Goal: Find specific page/section: Find specific page/section

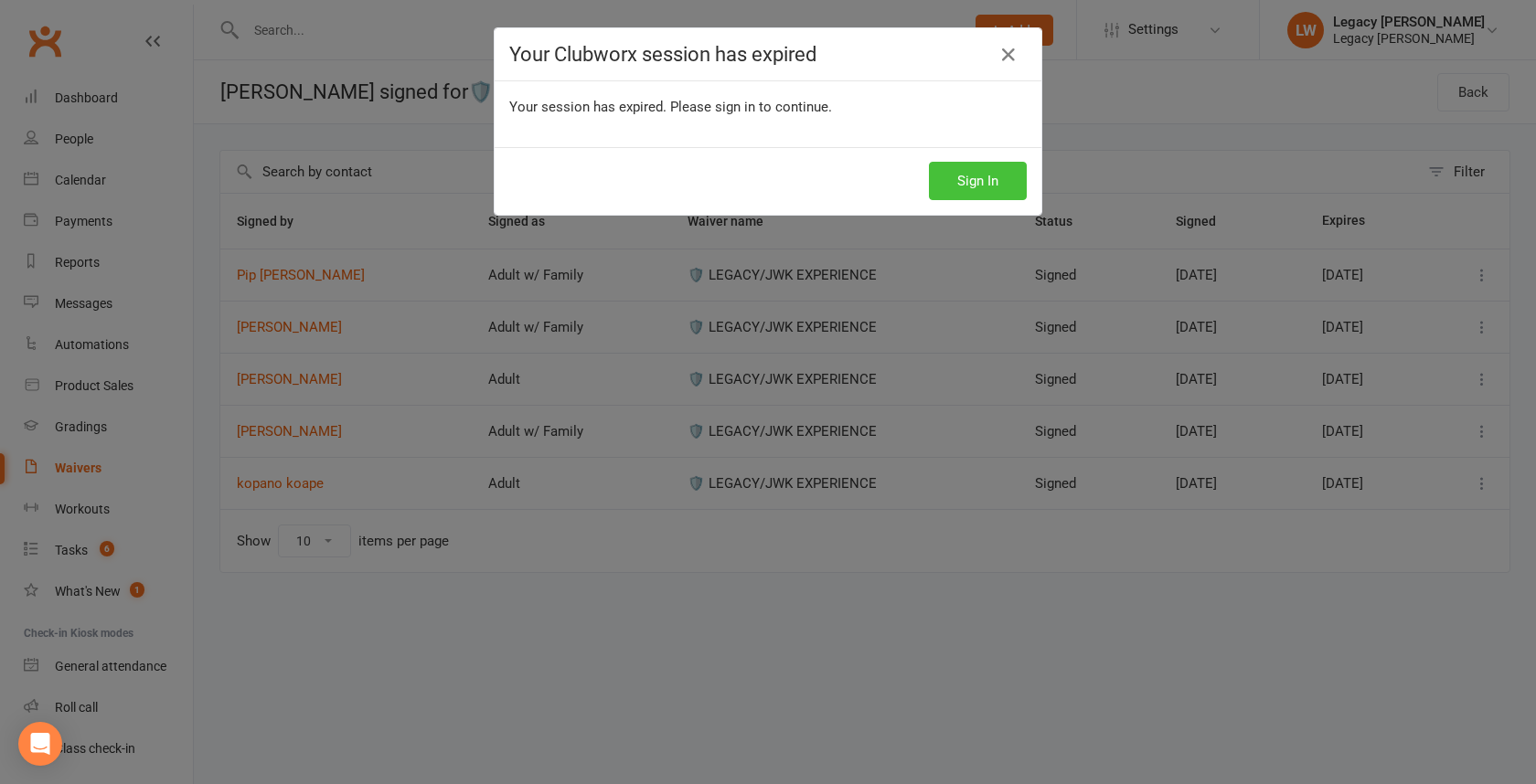
click at [982, 177] on button "Sign In" at bounding box center [977, 180] width 98 height 38
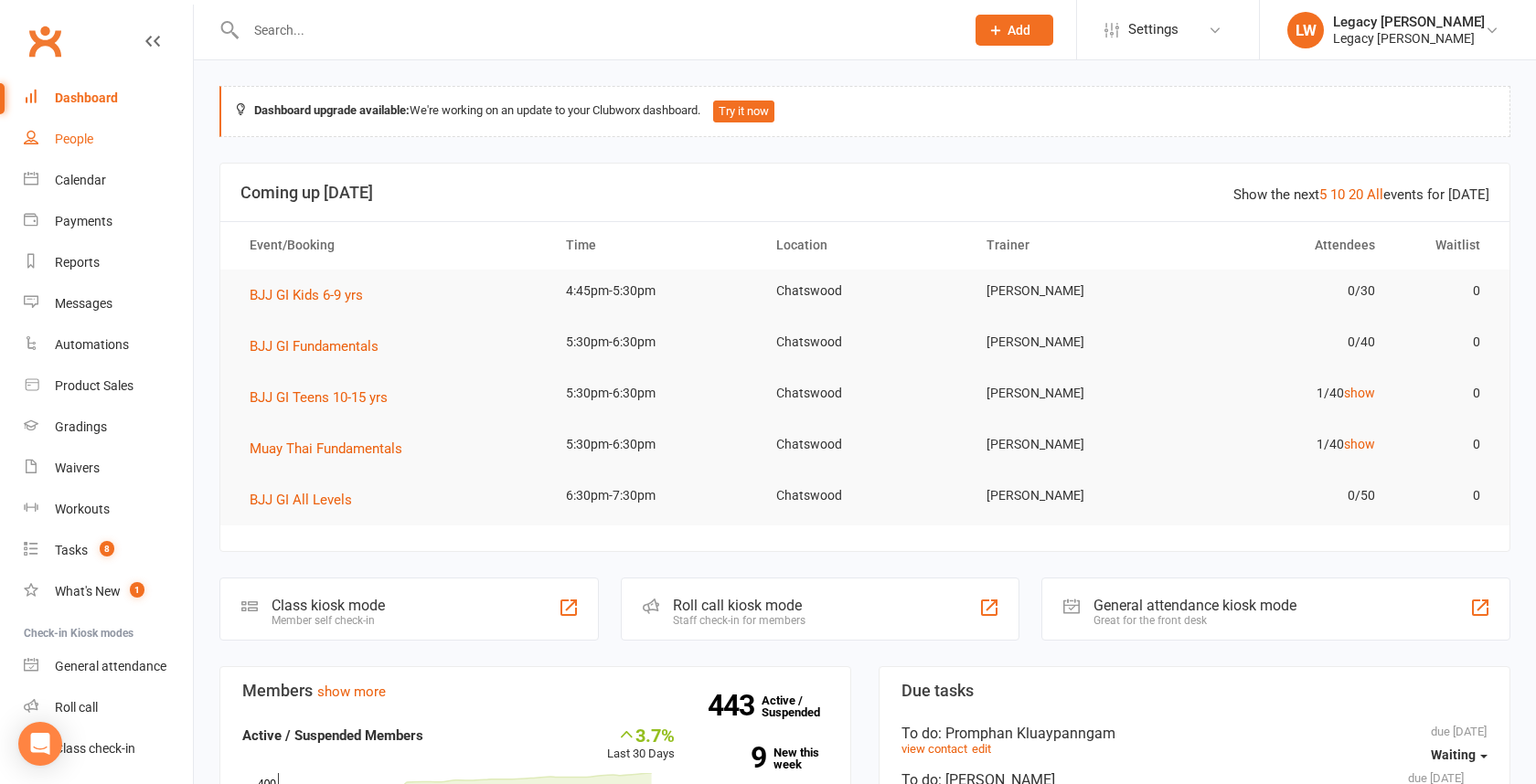
click at [95, 140] on link "People" at bounding box center [108, 139] width 169 height 41
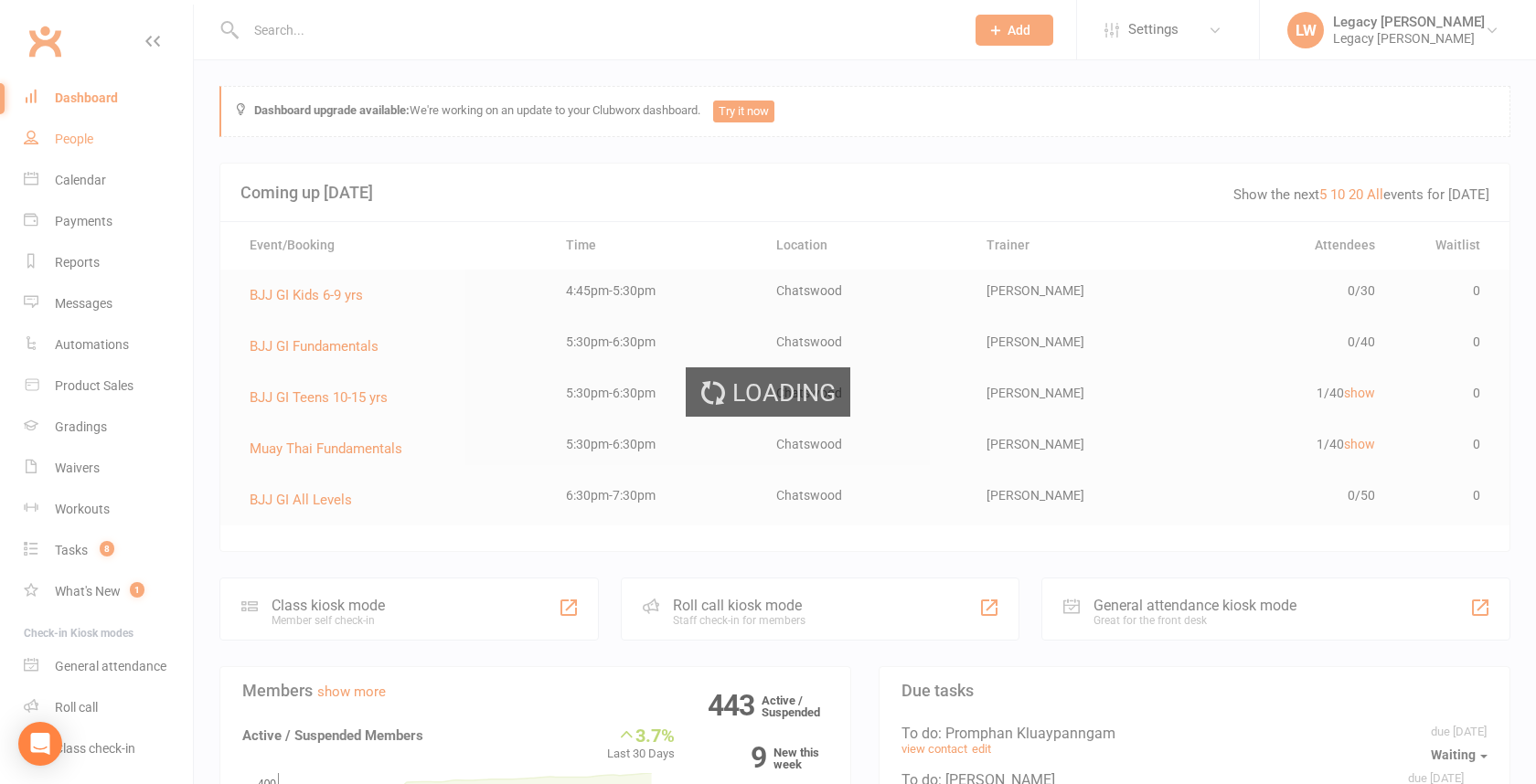
select select "100"
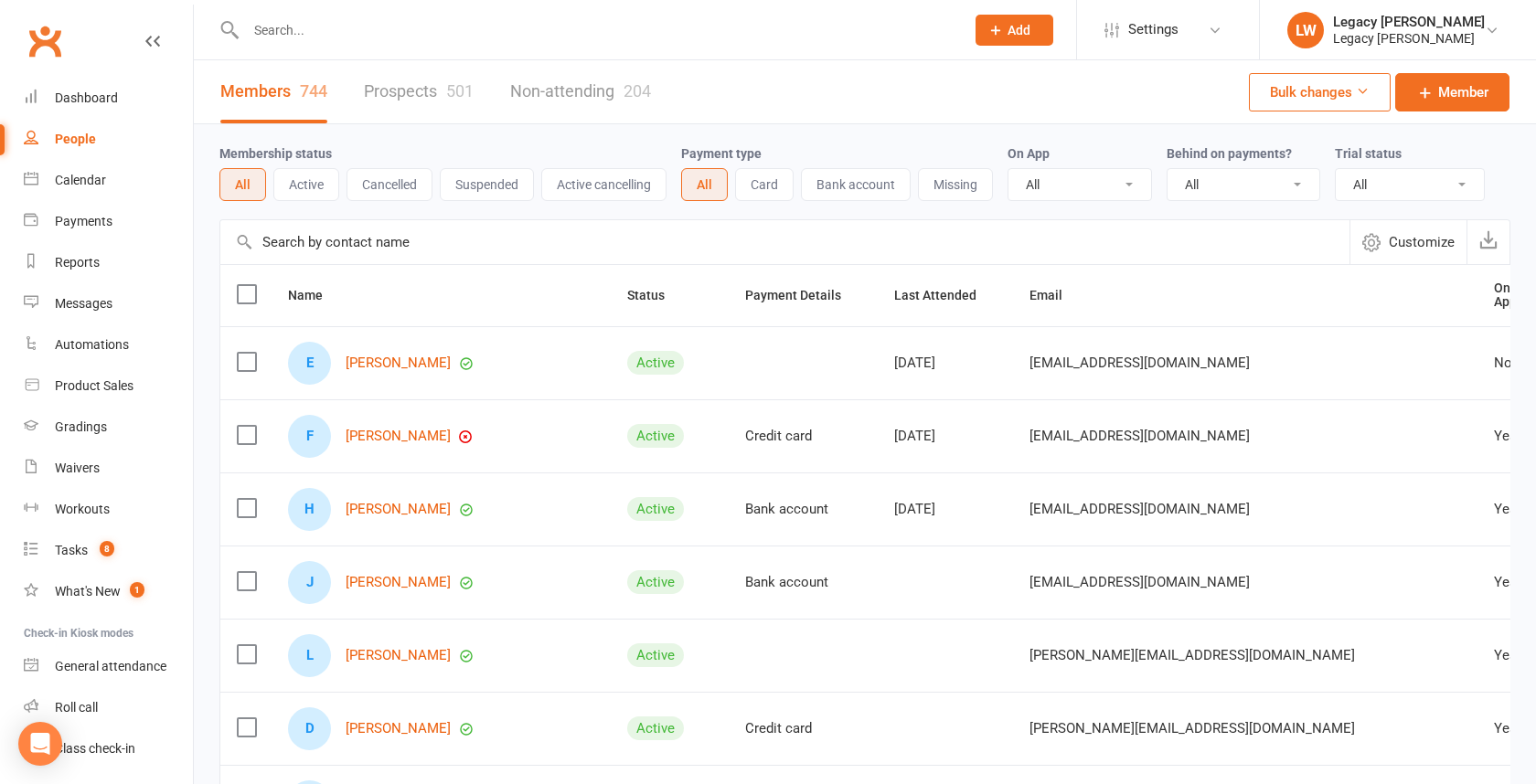
click at [290, 189] on button "Active" at bounding box center [306, 184] width 66 height 33
